Goal: Task Accomplishment & Management: Manage account settings

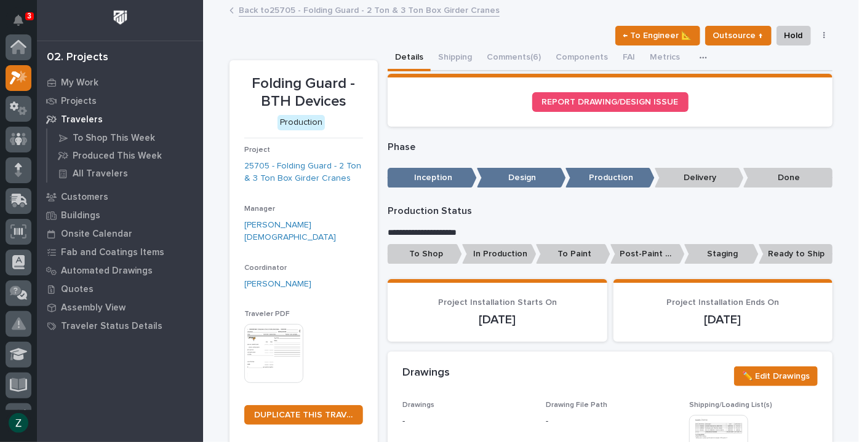
scroll to position [31, 0]
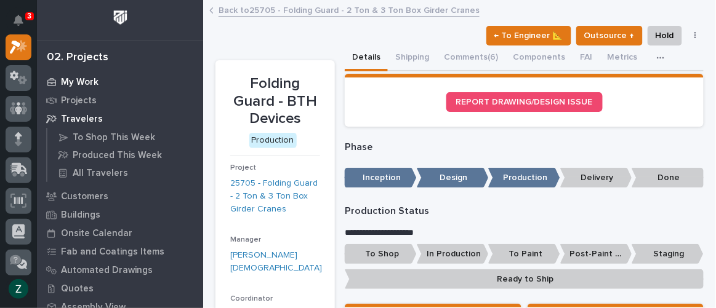
click at [88, 84] on p "My Work" at bounding box center [80, 82] width 38 height 11
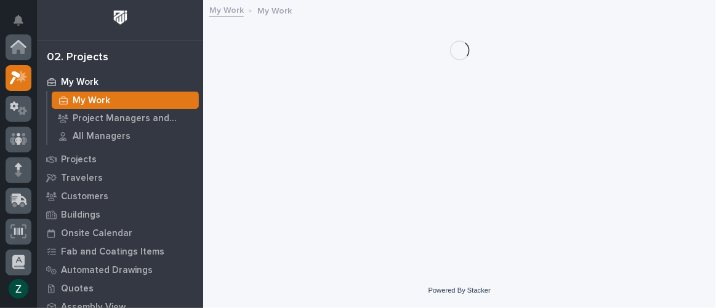
scroll to position [30, 0]
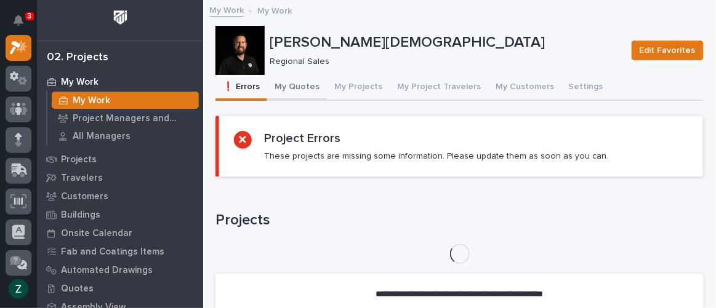
click at [298, 88] on button "My Quotes" at bounding box center [297, 88] width 60 height 26
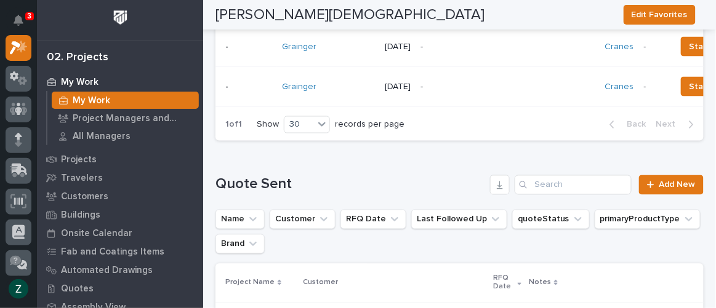
scroll to position [277, 0]
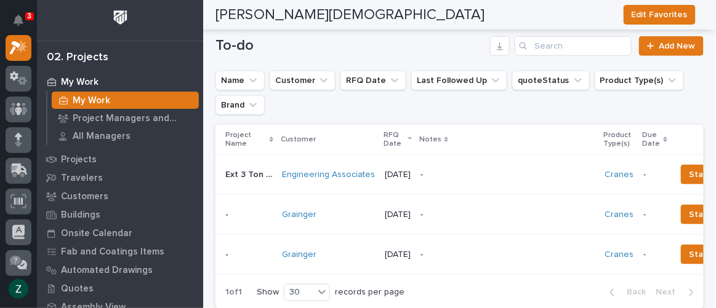
click at [492, 205] on div "-" at bounding box center [507, 215] width 175 height 28
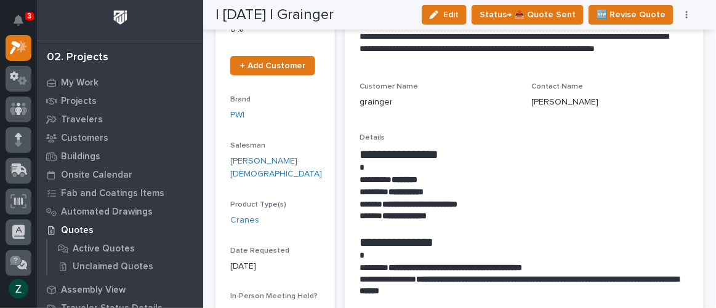
scroll to position [223, 0]
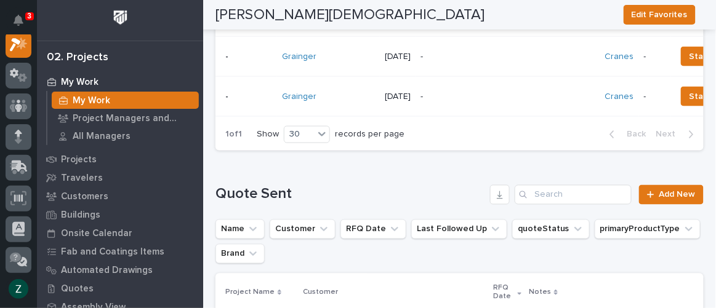
scroll to position [324, 0]
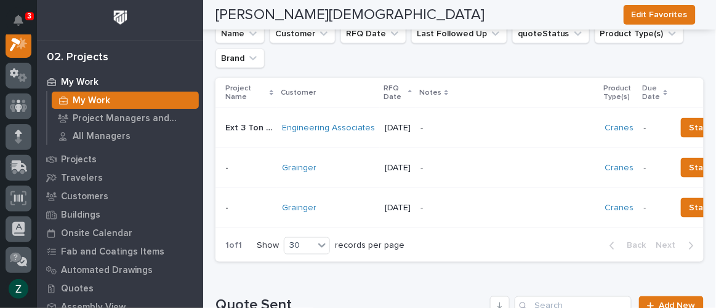
click at [487, 205] on p "-" at bounding box center [507, 208] width 175 height 10
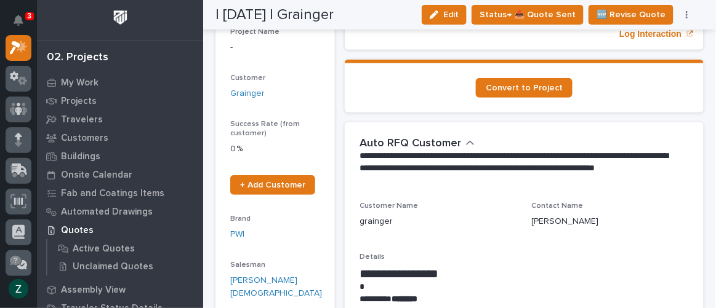
scroll to position [167, 0]
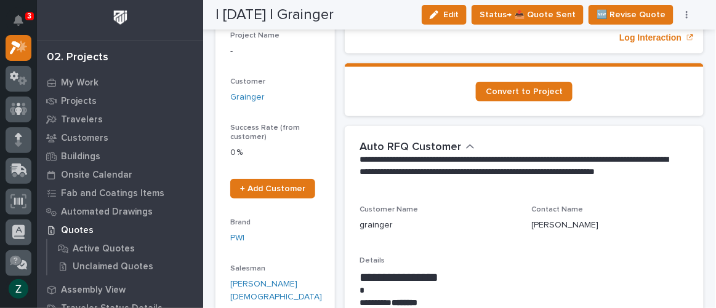
click at [684, 12] on button "button" at bounding box center [686, 14] width 17 height 9
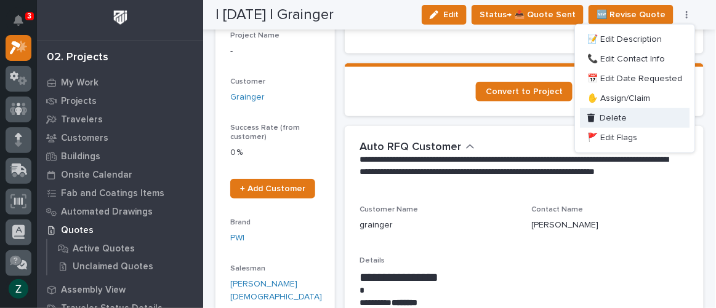
click at [637, 116] on button "Delete" at bounding box center [635, 118] width 110 height 20
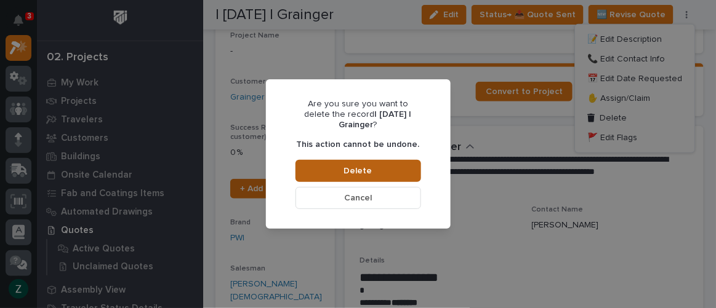
click at [396, 167] on button "Delete" at bounding box center [358, 171] width 126 height 22
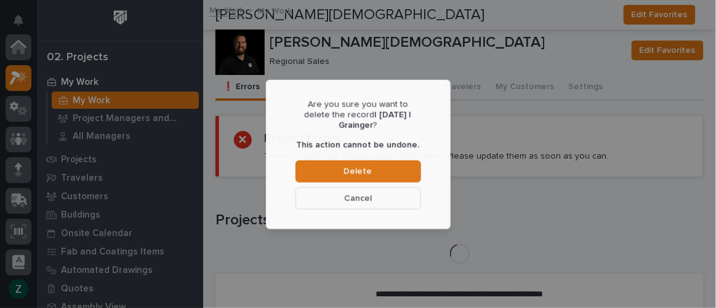
scroll to position [30, 0]
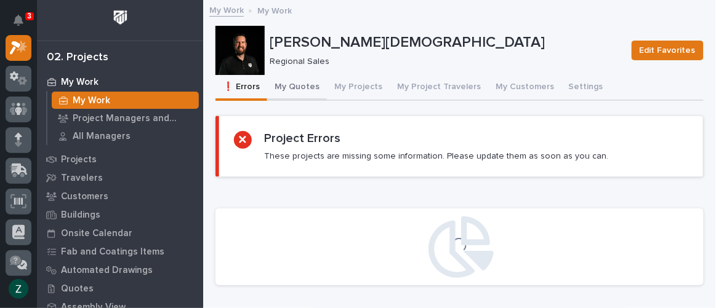
click at [297, 90] on button "My Quotes" at bounding box center [297, 88] width 60 height 26
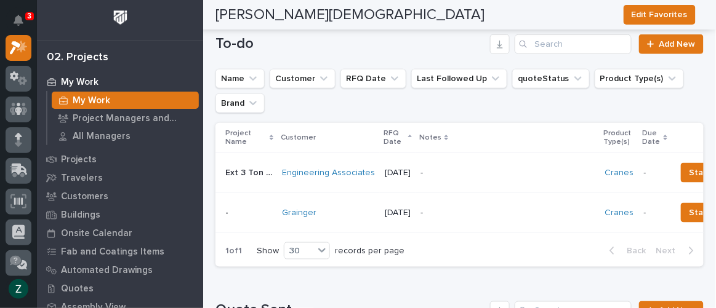
scroll to position [279, 0]
click at [500, 165] on div "-" at bounding box center [507, 173] width 175 height 28
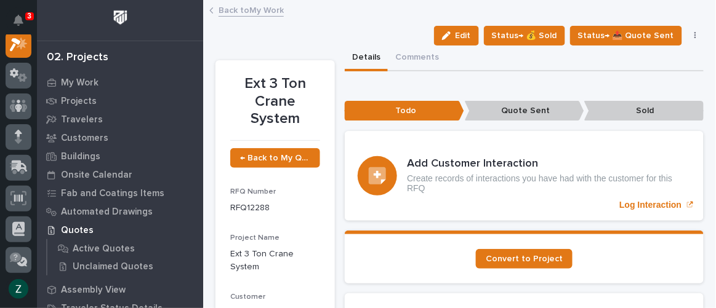
scroll to position [30, 0]
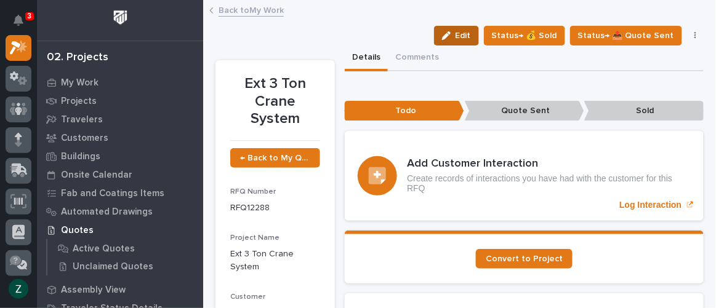
click at [458, 40] on span "Edit" at bounding box center [462, 35] width 15 height 11
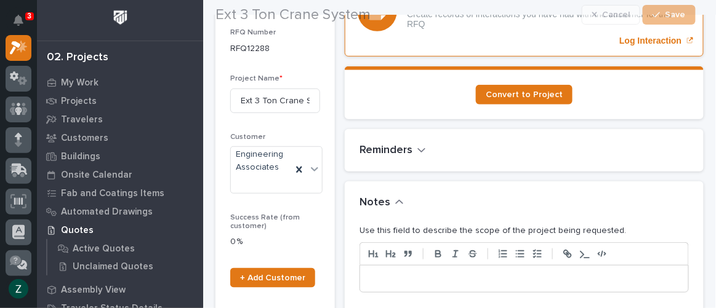
scroll to position [167, 0]
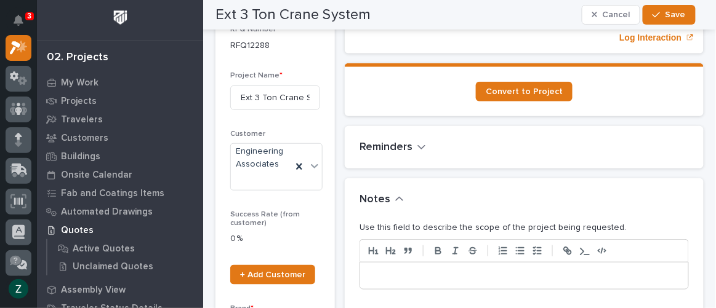
click at [505, 265] on div at bounding box center [524, 276] width 328 height 27
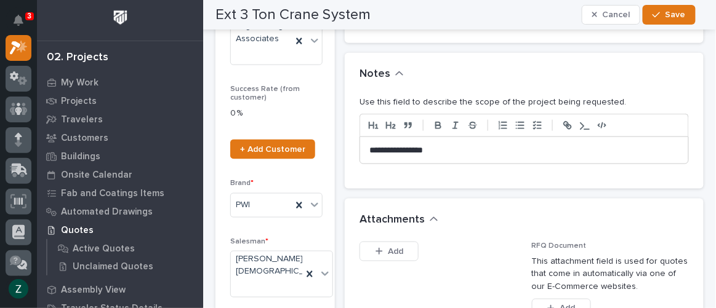
scroll to position [447, 0]
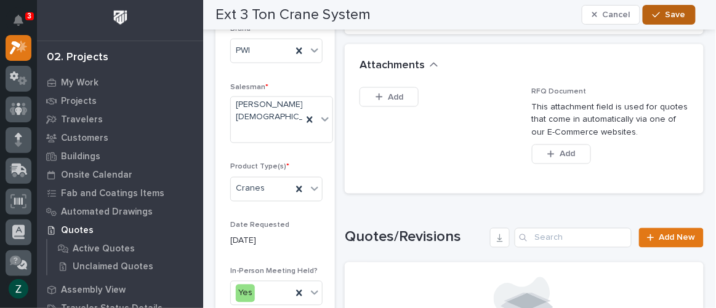
click at [670, 11] on span "Save" at bounding box center [675, 14] width 20 height 11
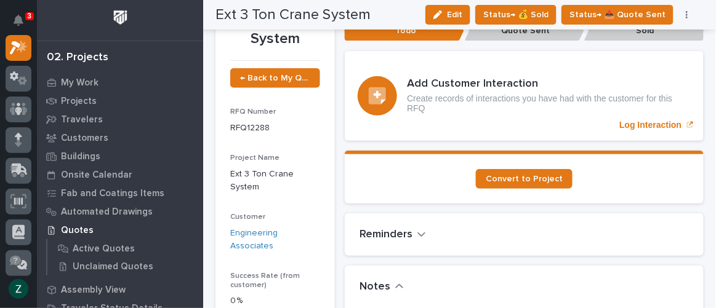
scroll to position [0, 0]
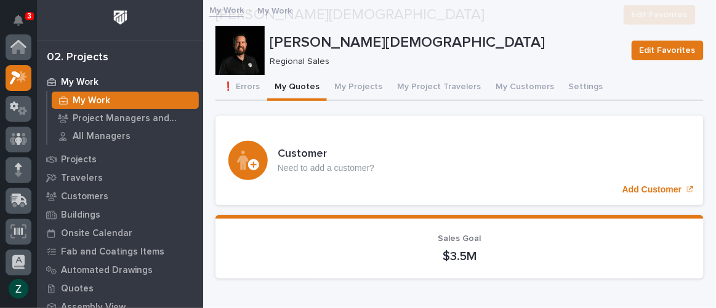
scroll to position [33, 0]
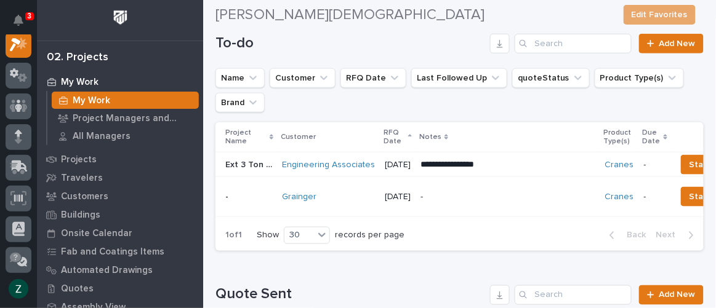
click at [496, 196] on p "-" at bounding box center [507, 197] width 175 height 10
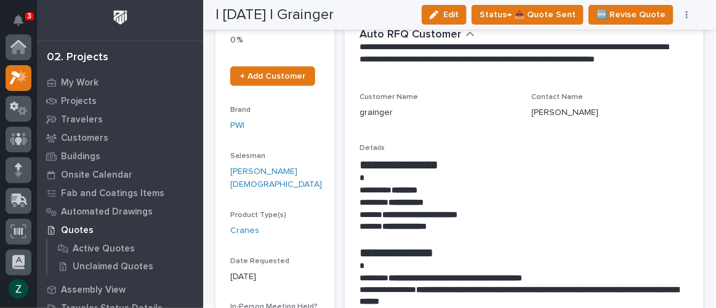
scroll to position [30, 0]
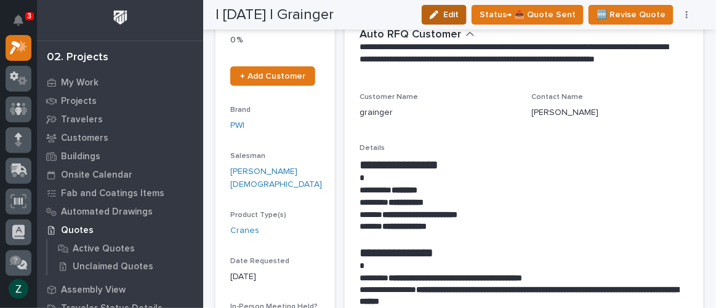
click at [443, 10] on div "button" at bounding box center [436, 14] width 14 height 9
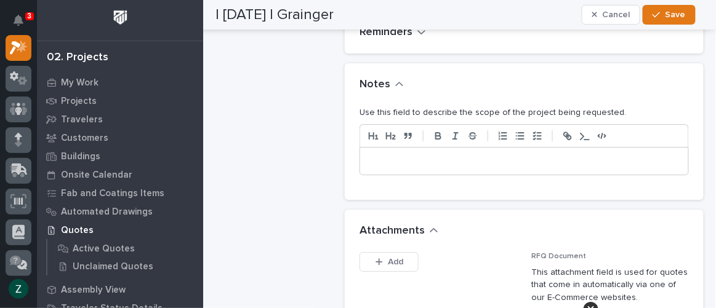
scroll to position [951, 0]
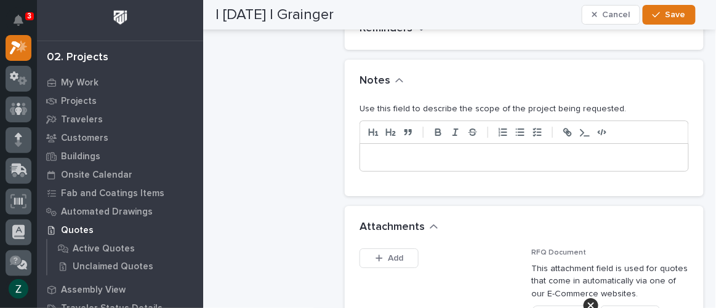
click at [488, 154] on p at bounding box center [523, 157] width 309 height 12
click at [674, 9] on span "Save" at bounding box center [675, 14] width 20 height 11
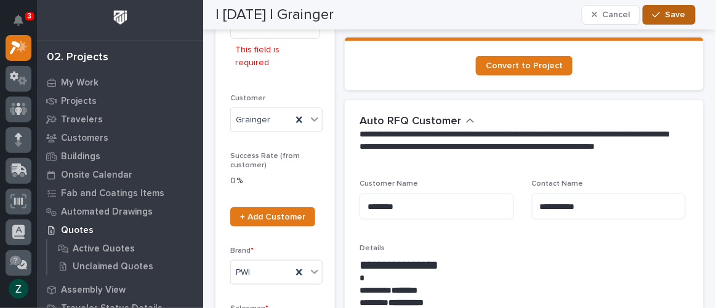
click at [667, 10] on span "Save" at bounding box center [675, 14] width 20 height 11
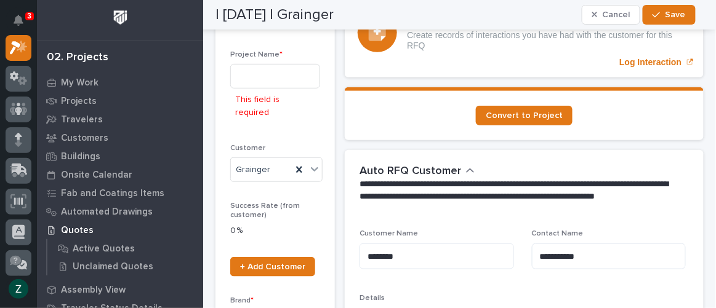
scroll to position [91, 0]
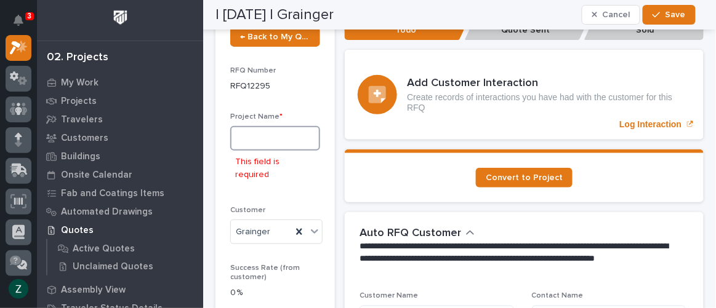
click at [274, 144] on input at bounding box center [275, 138] width 90 height 25
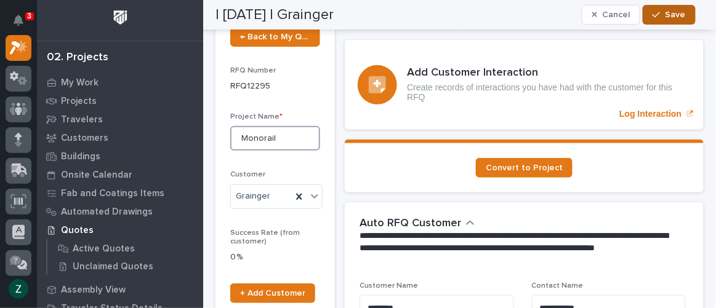
type input "Monorail"
click at [677, 7] on button "Save" at bounding box center [668, 15] width 52 height 20
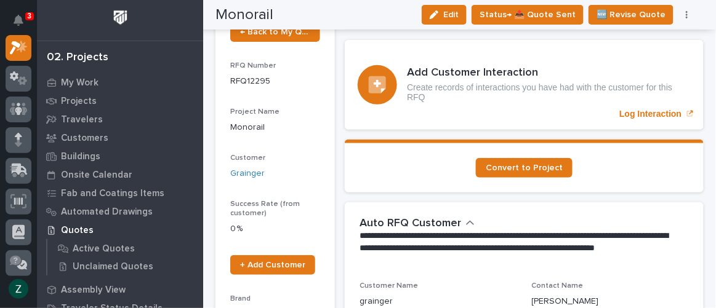
scroll to position [0, 0]
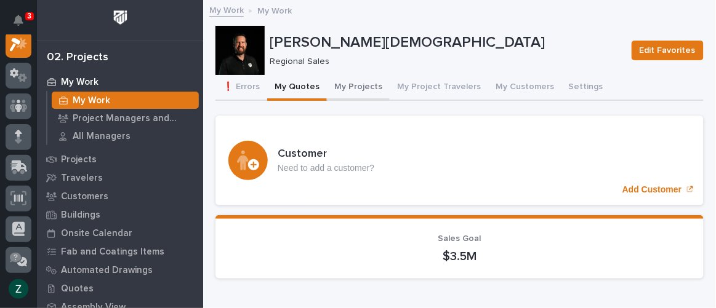
click at [361, 86] on button "My Projects" at bounding box center [358, 88] width 63 height 26
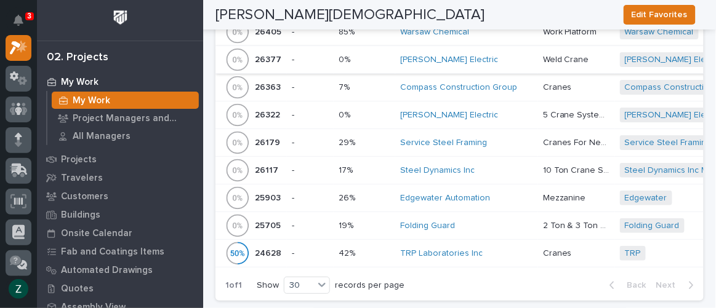
scroll to position [1118, 0]
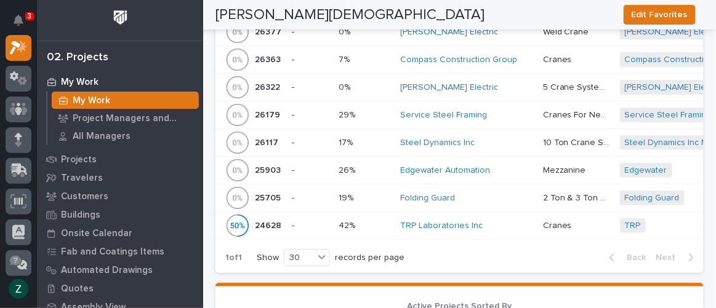
click at [490, 193] on div "Folding Guard" at bounding box center [466, 198] width 133 height 10
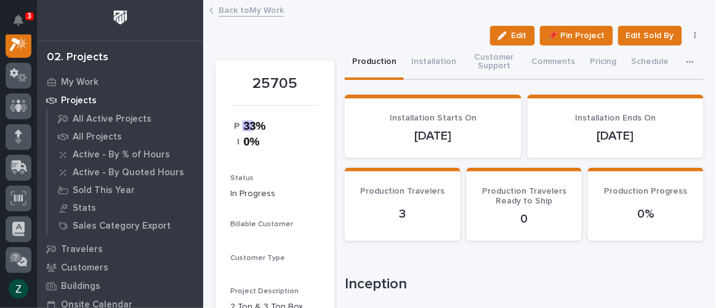
scroll to position [30, 0]
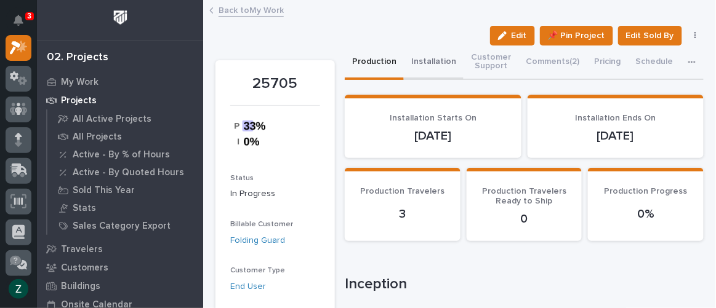
click at [418, 62] on button "Installation" at bounding box center [434, 63] width 60 height 34
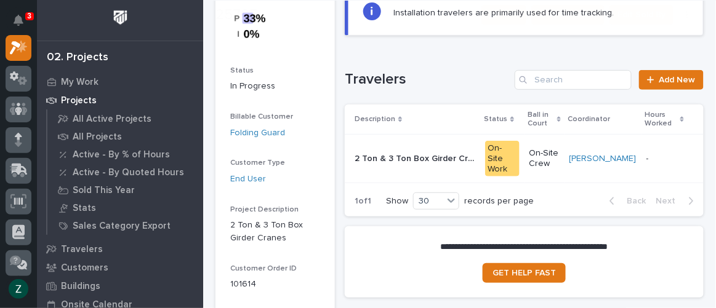
scroll to position [111, 0]
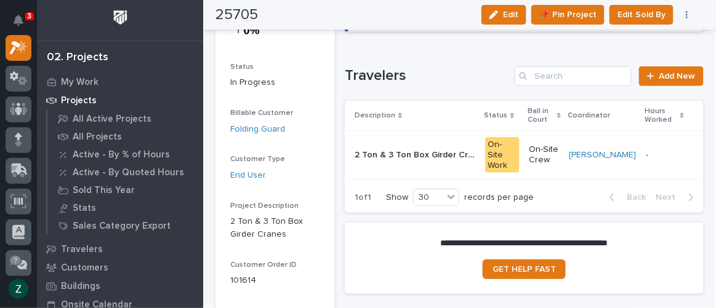
click at [565, 148] on td "[PERSON_NAME]" at bounding box center [602, 155] width 77 height 49
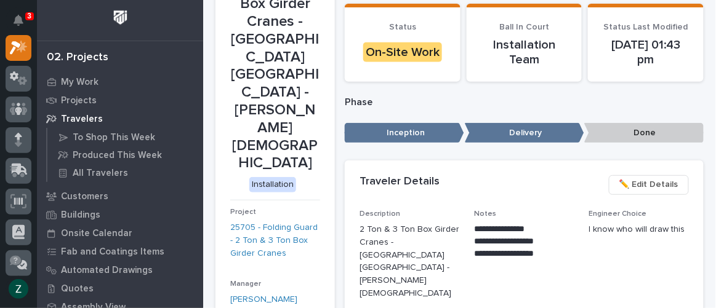
scroll to position [279, 0]
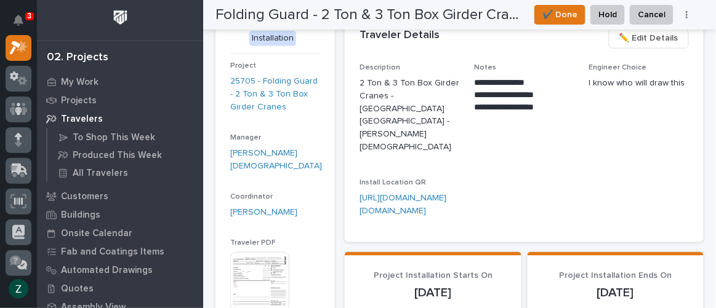
click at [261, 252] on img at bounding box center [259, 281] width 59 height 59
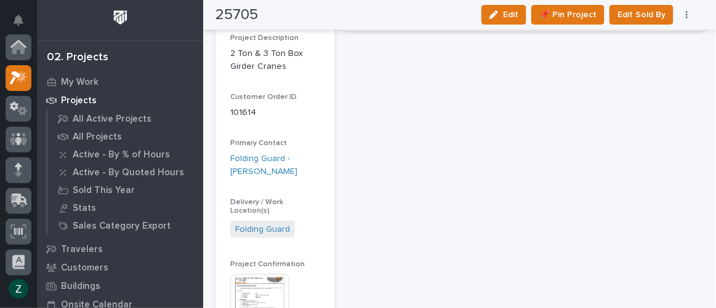
scroll to position [33, 0]
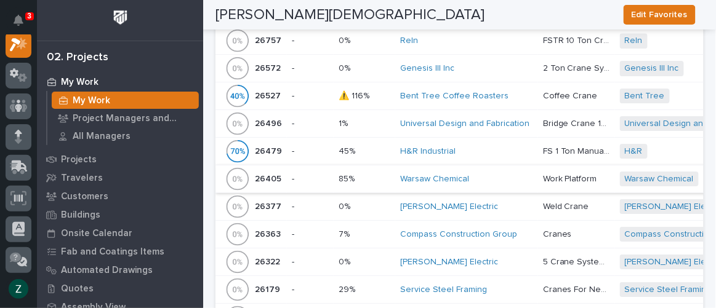
scroll to position [1007, 0]
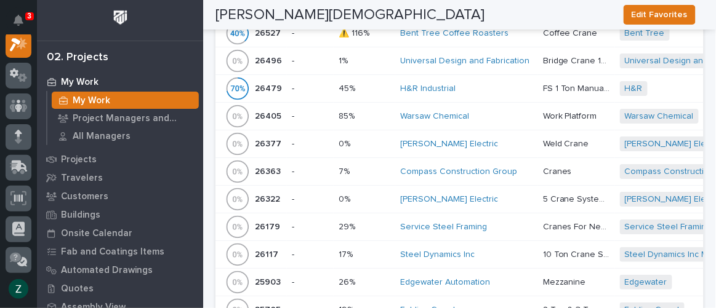
click at [538, 158] on td "Cranes Cranes" at bounding box center [576, 172] width 77 height 28
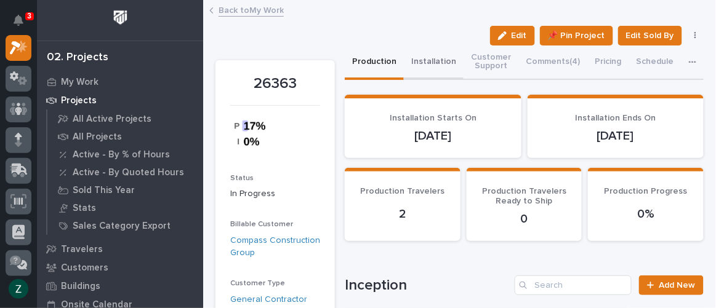
click at [434, 60] on button "Installation" at bounding box center [434, 63] width 60 height 34
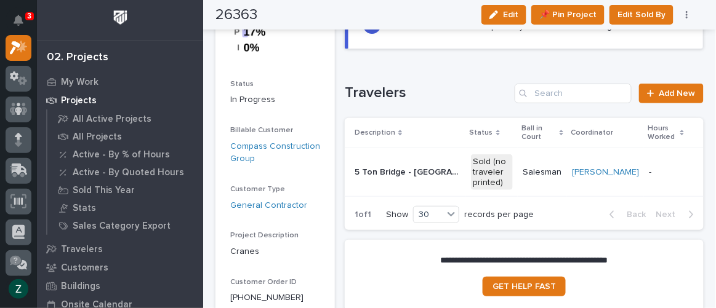
scroll to position [55, 0]
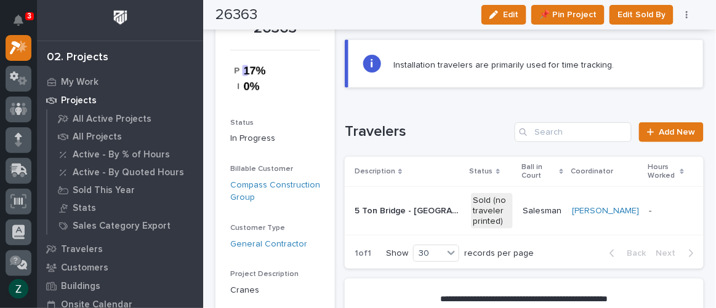
click at [429, 204] on p "5 Ton Bridge - [GEOGRAPHIC_DATA] IN - [PERSON_NAME][DEMOGRAPHIC_DATA]" at bounding box center [408, 210] width 108 height 13
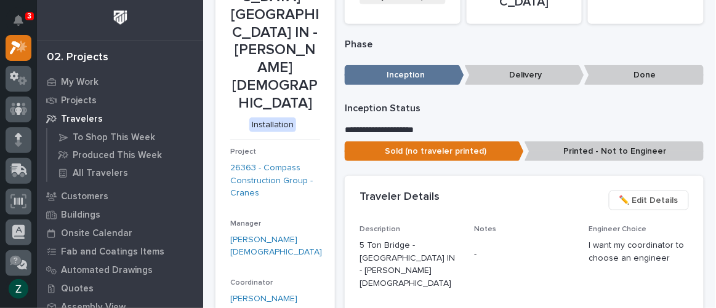
scroll to position [279, 0]
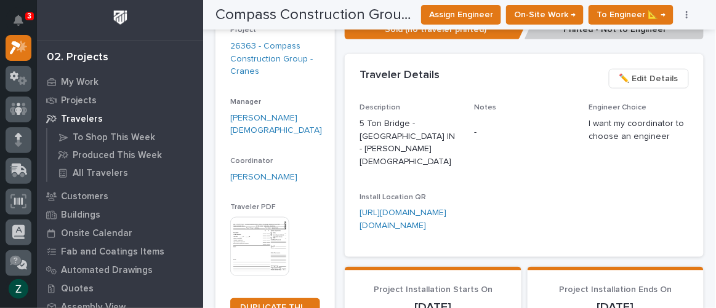
click at [272, 217] on img at bounding box center [259, 246] width 59 height 59
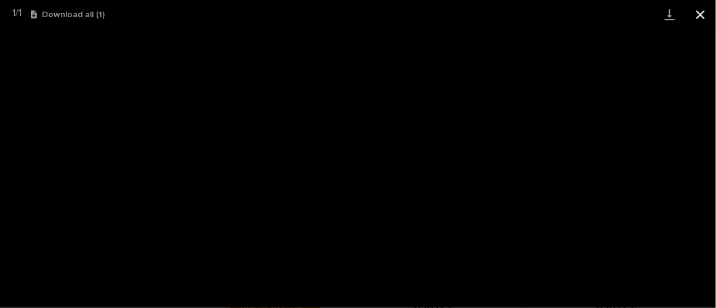
click at [702, 9] on button "Close gallery" at bounding box center [700, 14] width 31 height 29
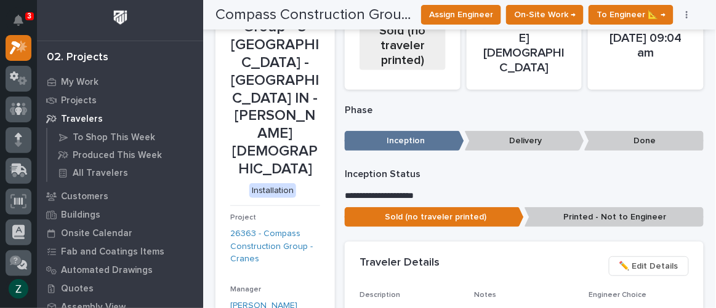
scroll to position [0, 0]
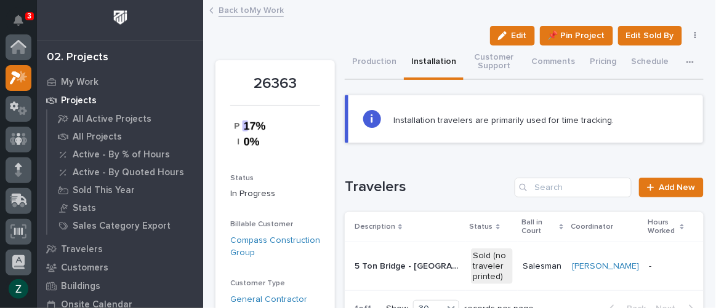
scroll to position [33, 0]
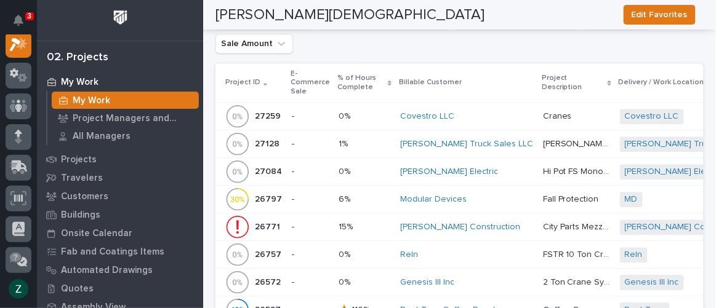
scroll to position [727, 0]
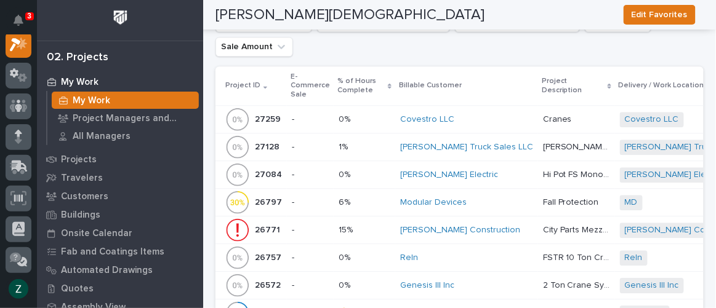
click at [493, 201] on div "Modular Devices" at bounding box center [466, 202] width 133 height 10
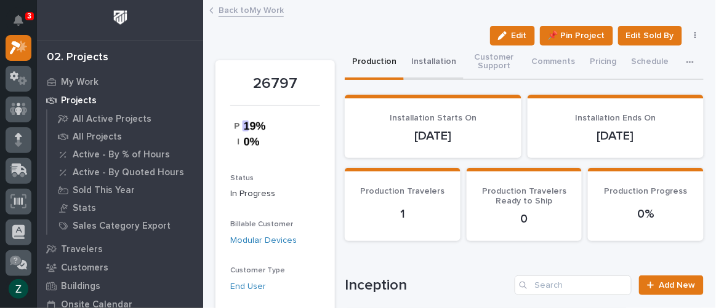
click at [428, 68] on button "Installation" at bounding box center [434, 63] width 60 height 34
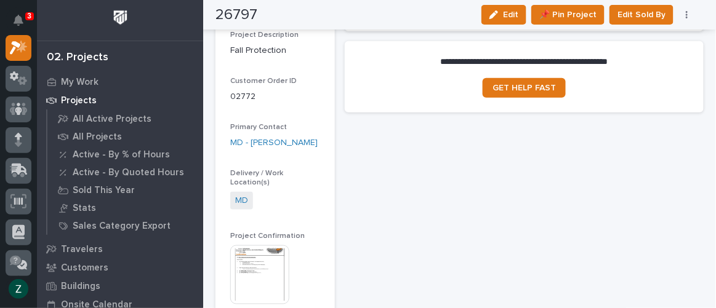
scroll to position [111, 0]
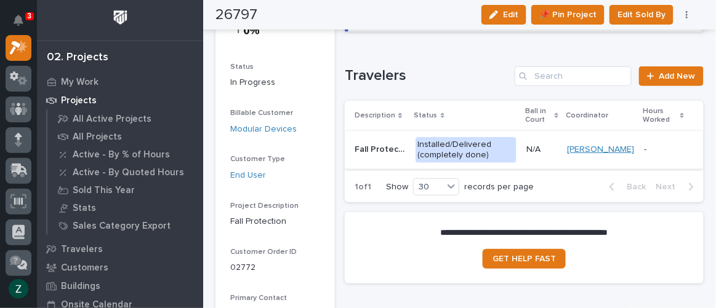
click at [575, 145] on link "[PERSON_NAME]" at bounding box center [600, 150] width 67 height 10
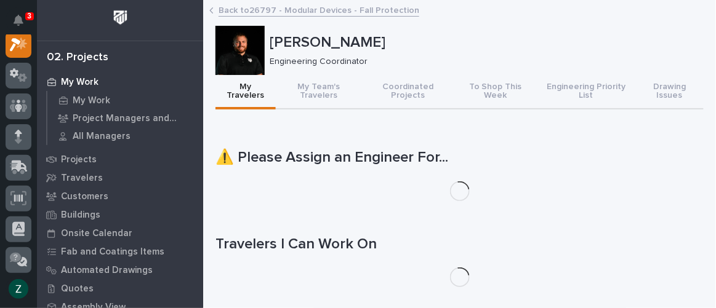
scroll to position [30, 0]
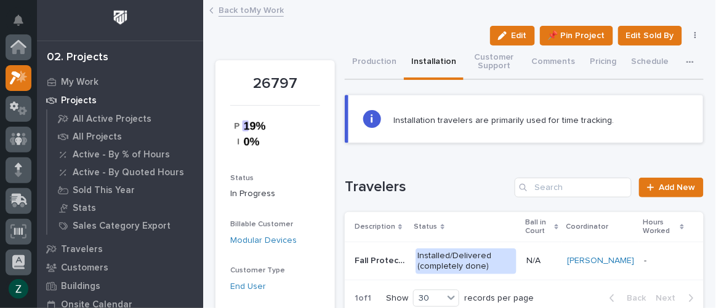
scroll to position [33, 0]
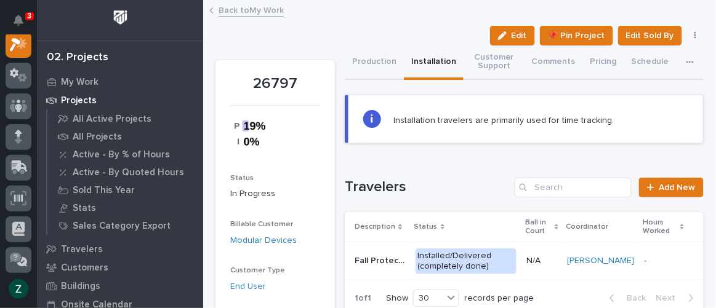
click at [533, 261] on p "N/A" at bounding box center [541, 261] width 31 height 10
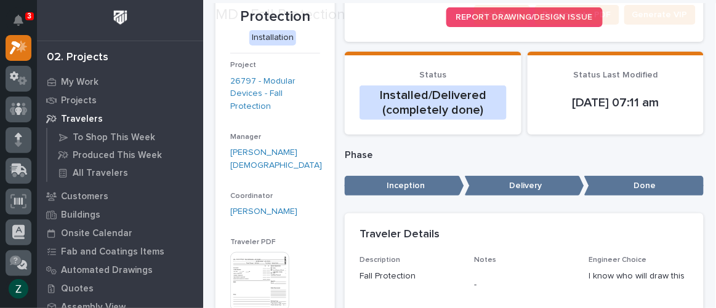
scroll to position [223, 0]
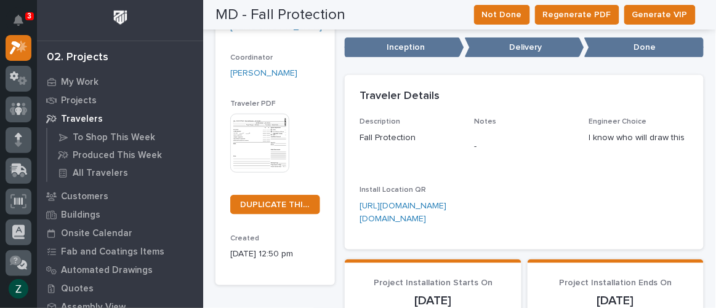
click at [274, 134] on img at bounding box center [259, 143] width 59 height 59
